Goal: Understand process/instructions: Learn how to perform a task or action

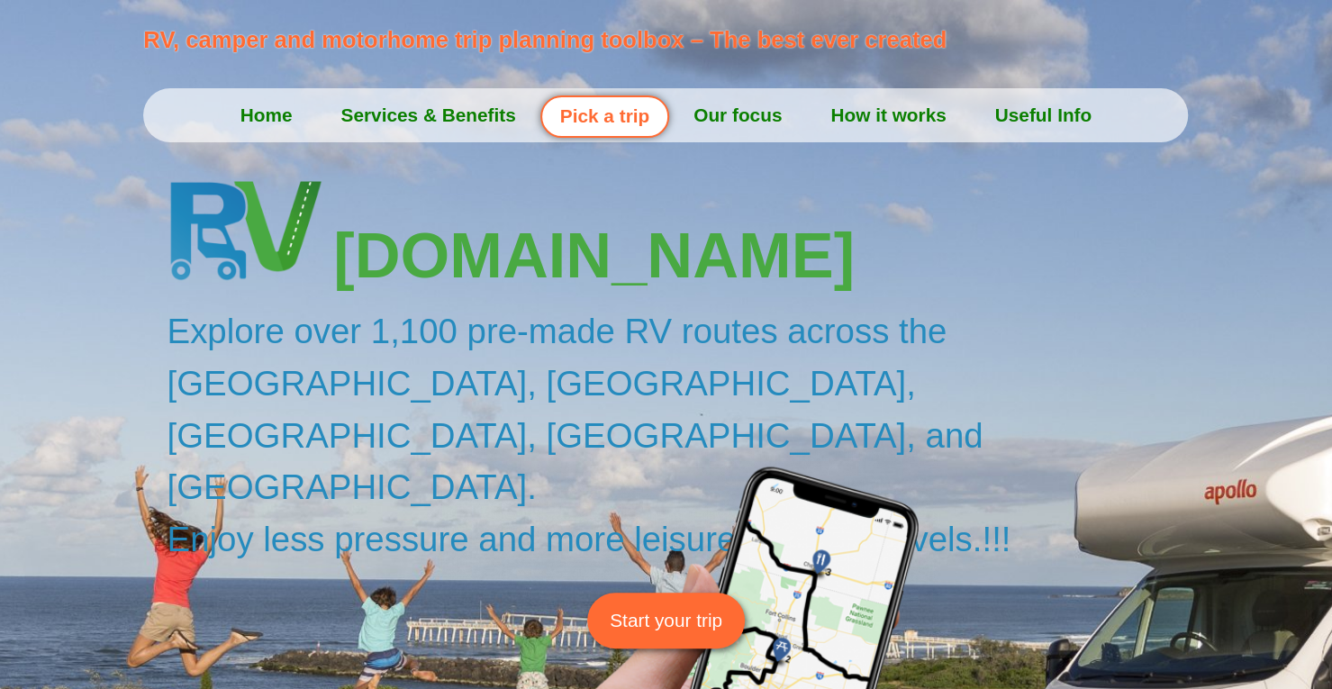
click at [901, 116] on link "How it works" at bounding box center [888, 115] width 164 height 45
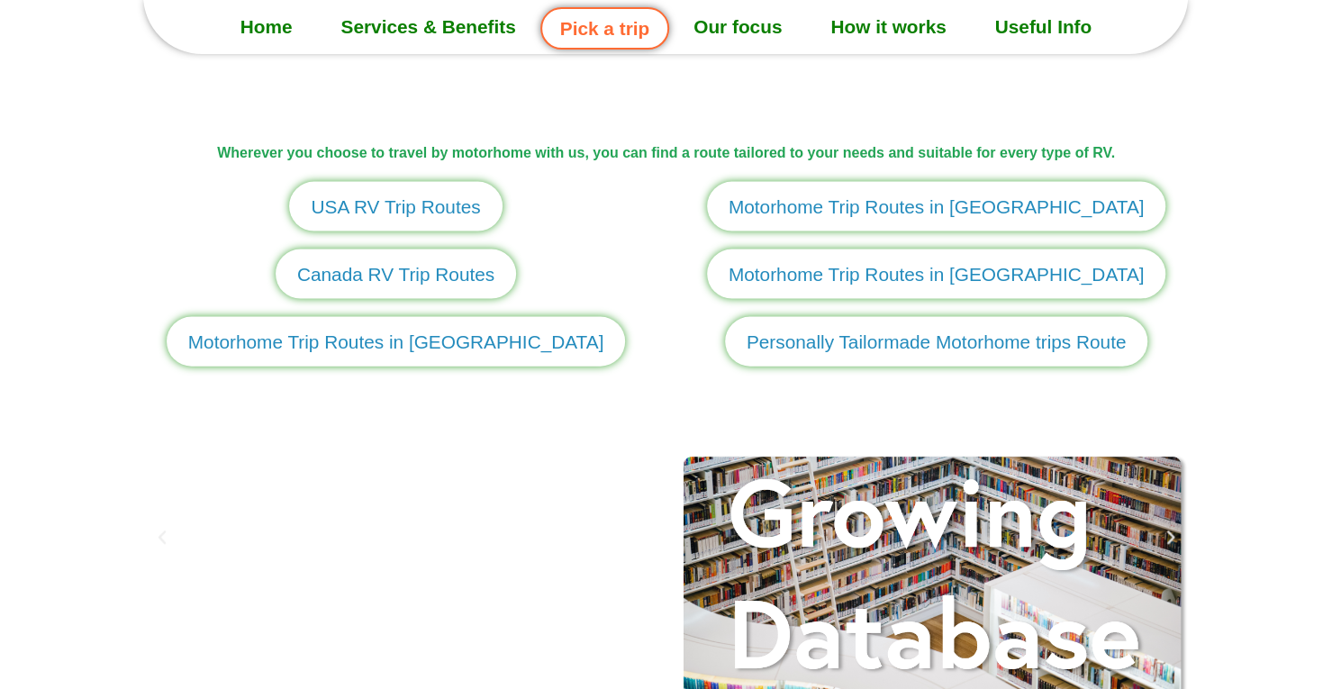
scroll to position [2130, 0]
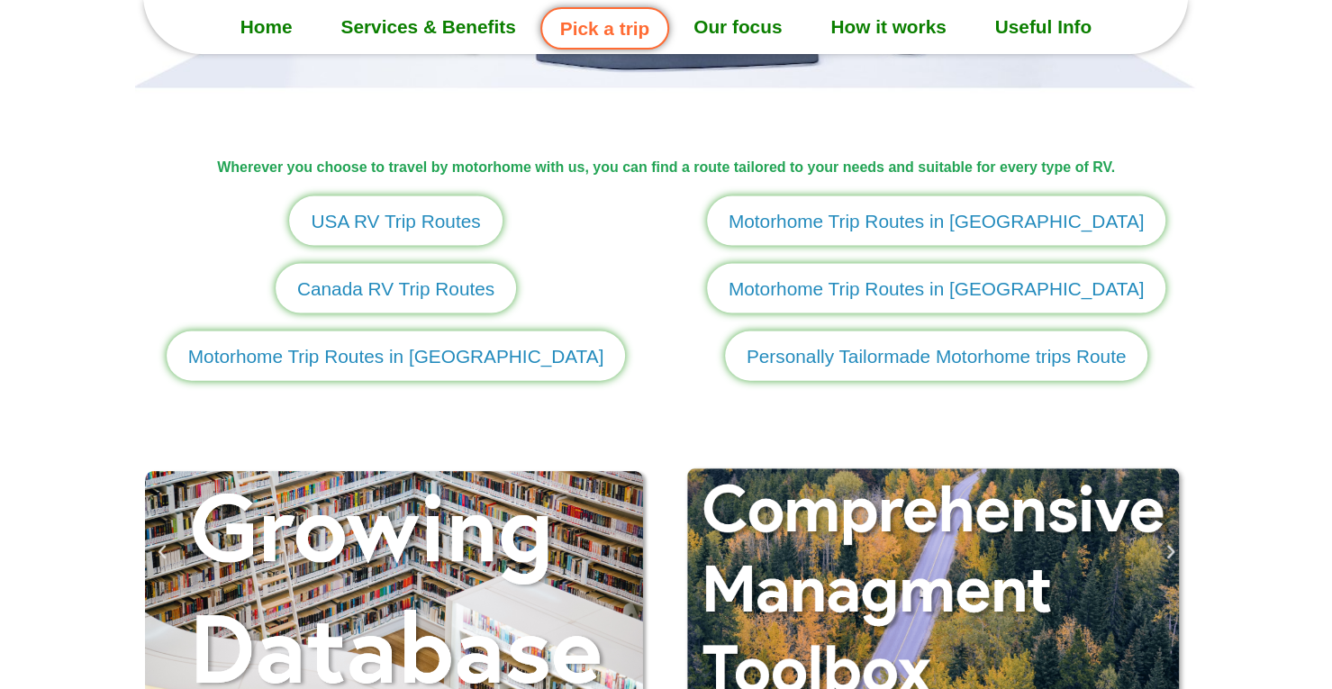
click at [847, 293] on span "Motorhome Trip Routes in New Zealand" at bounding box center [937, 289] width 416 height 28
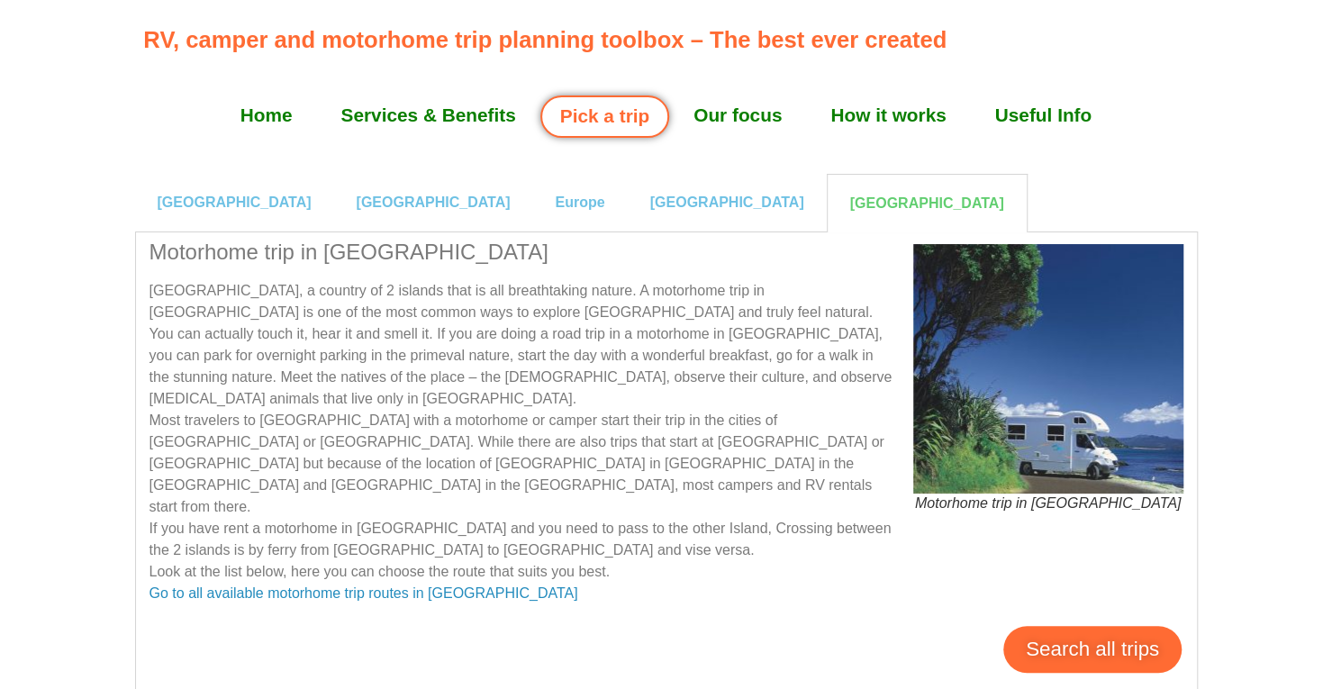
click at [394, 130] on link "Services & Benefits" at bounding box center [427, 115] width 223 height 45
